Goal: Find specific page/section: Find specific page/section

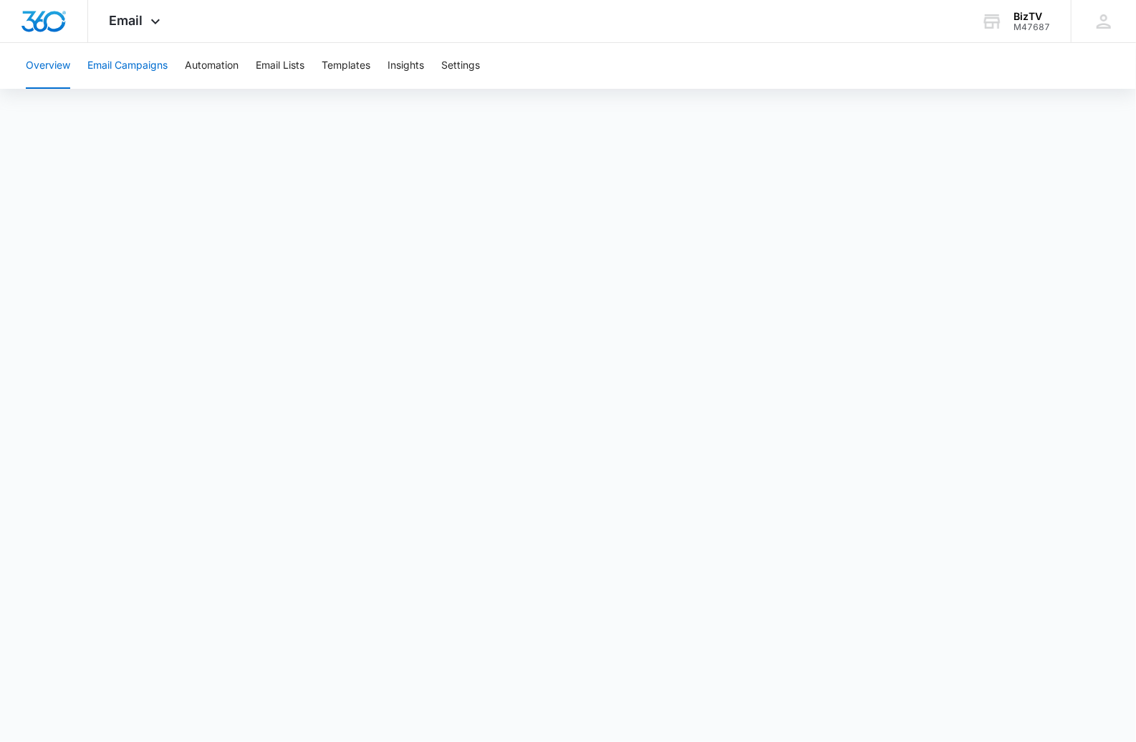
click at [150, 64] on button "Email Campaigns" at bounding box center [127, 66] width 80 height 46
click at [139, 24] on span "Email" at bounding box center [127, 20] width 34 height 15
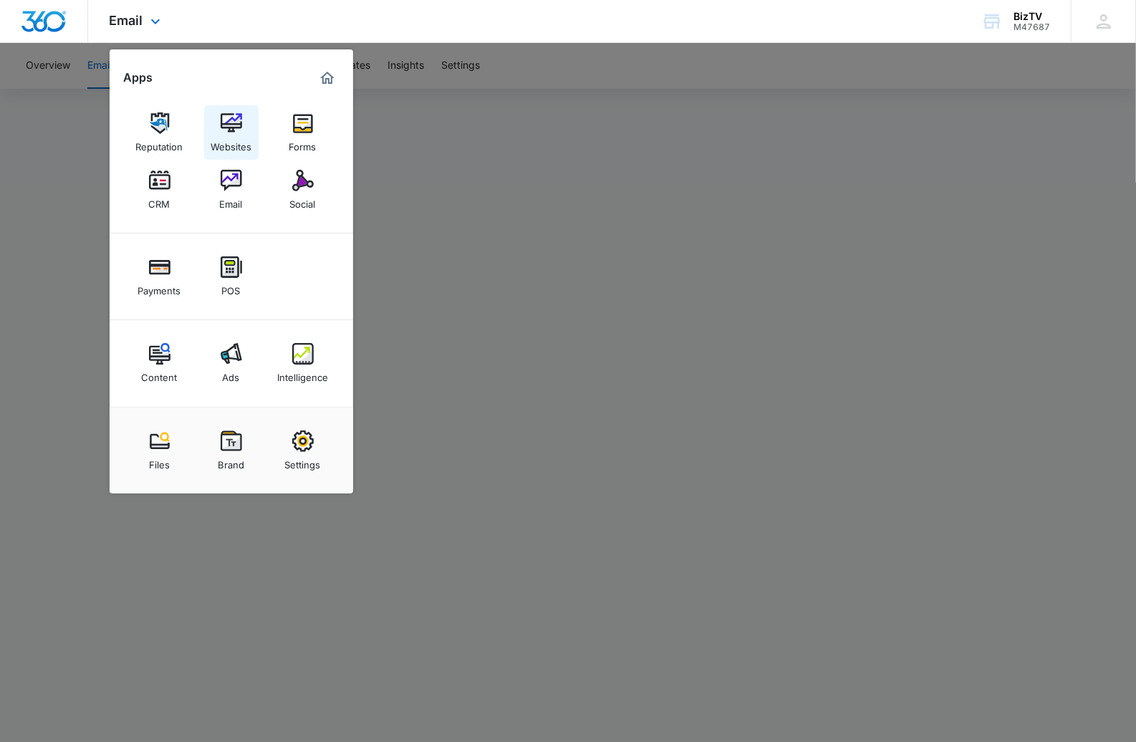
click at [230, 128] on img at bounding box center [231, 122] width 21 height 21
